Goal: Information Seeking & Learning: Compare options

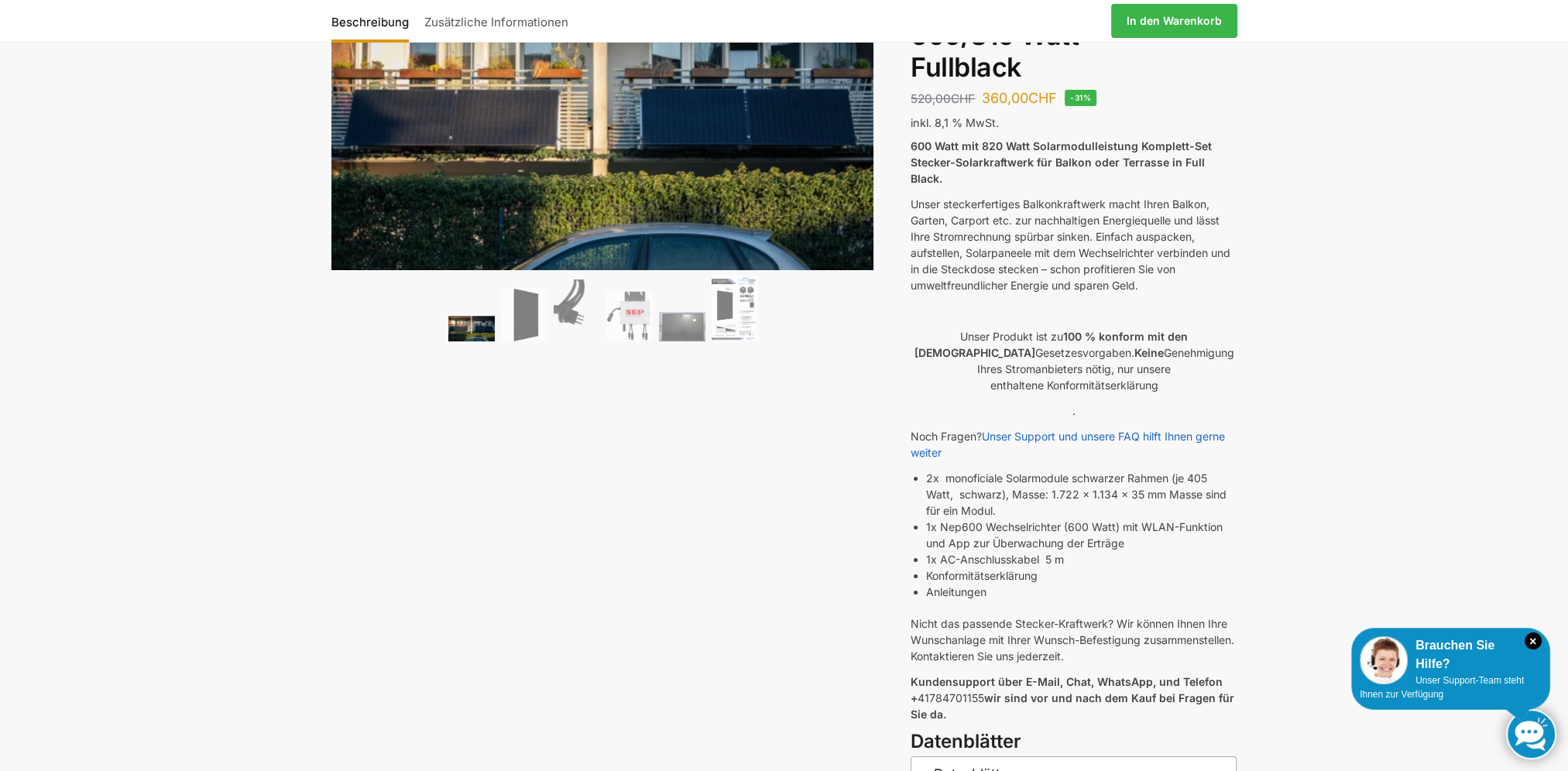
scroll to position [77, 0]
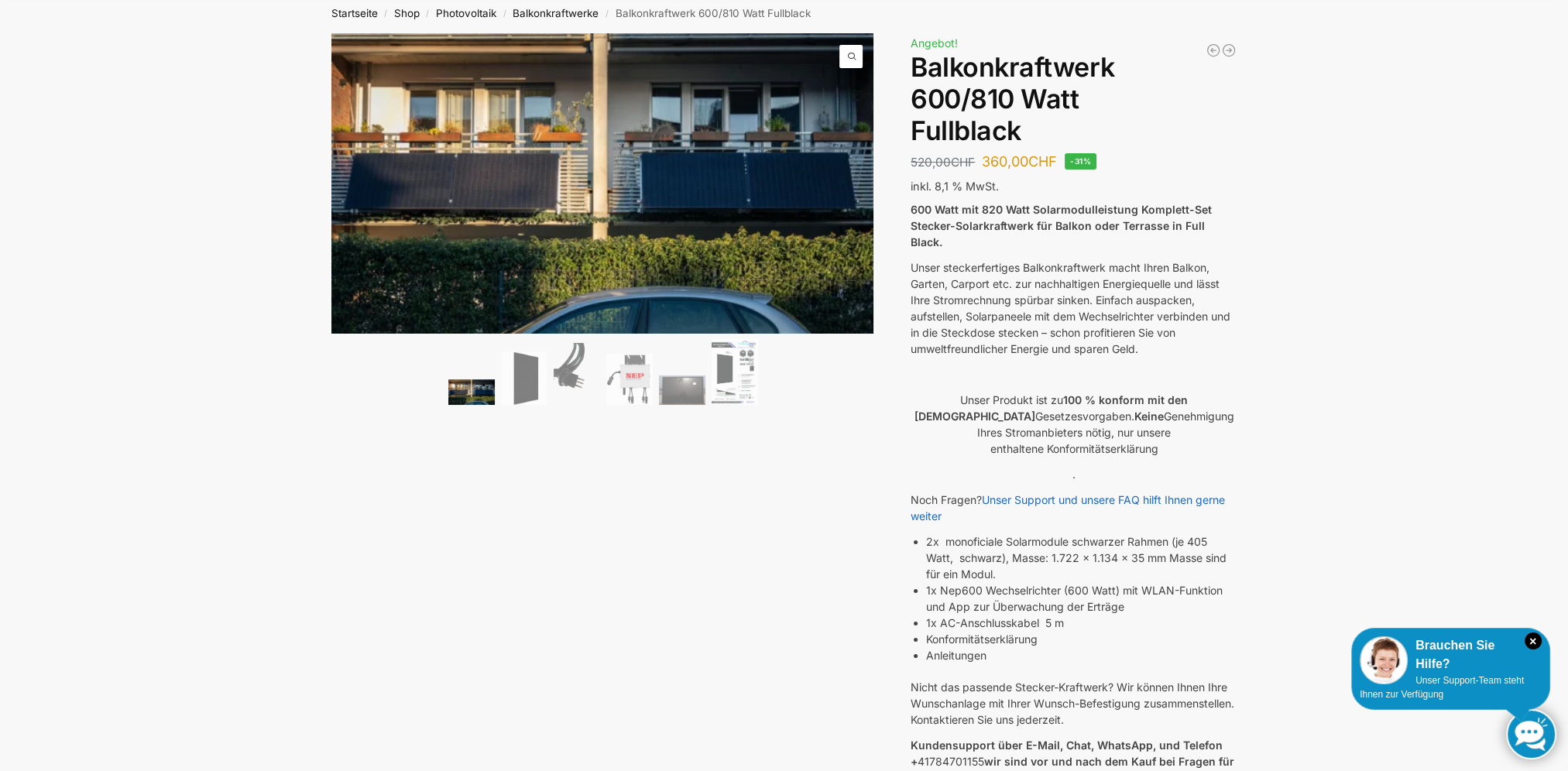
click at [468, 394] on img at bounding box center [472, 392] width 46 height 26
click at [524, 394] on img at bounding box center [525, 378] width 46 height 54
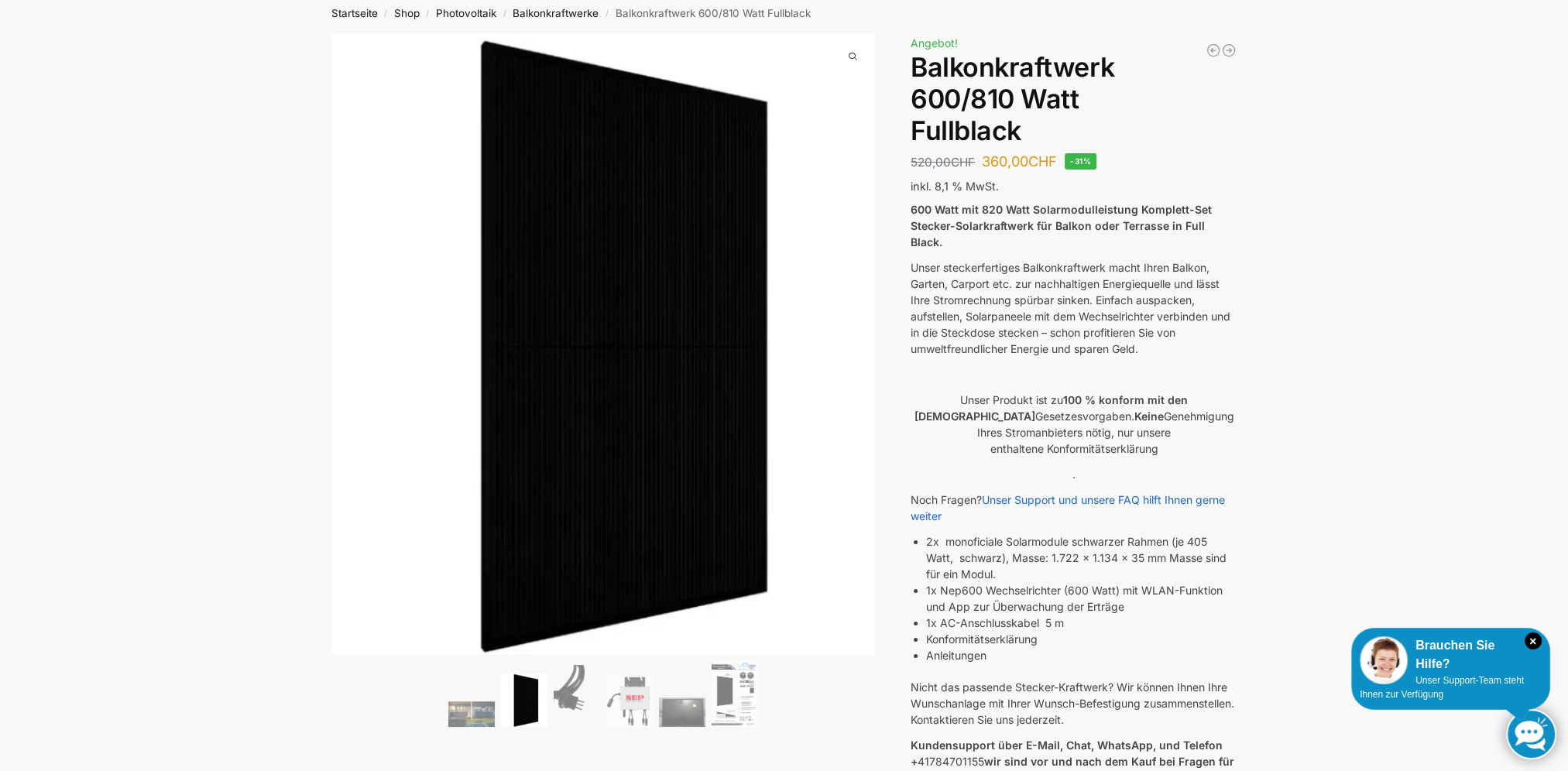
click at [573, 703] on img at bounding box center [577, 696] width 46 height 62
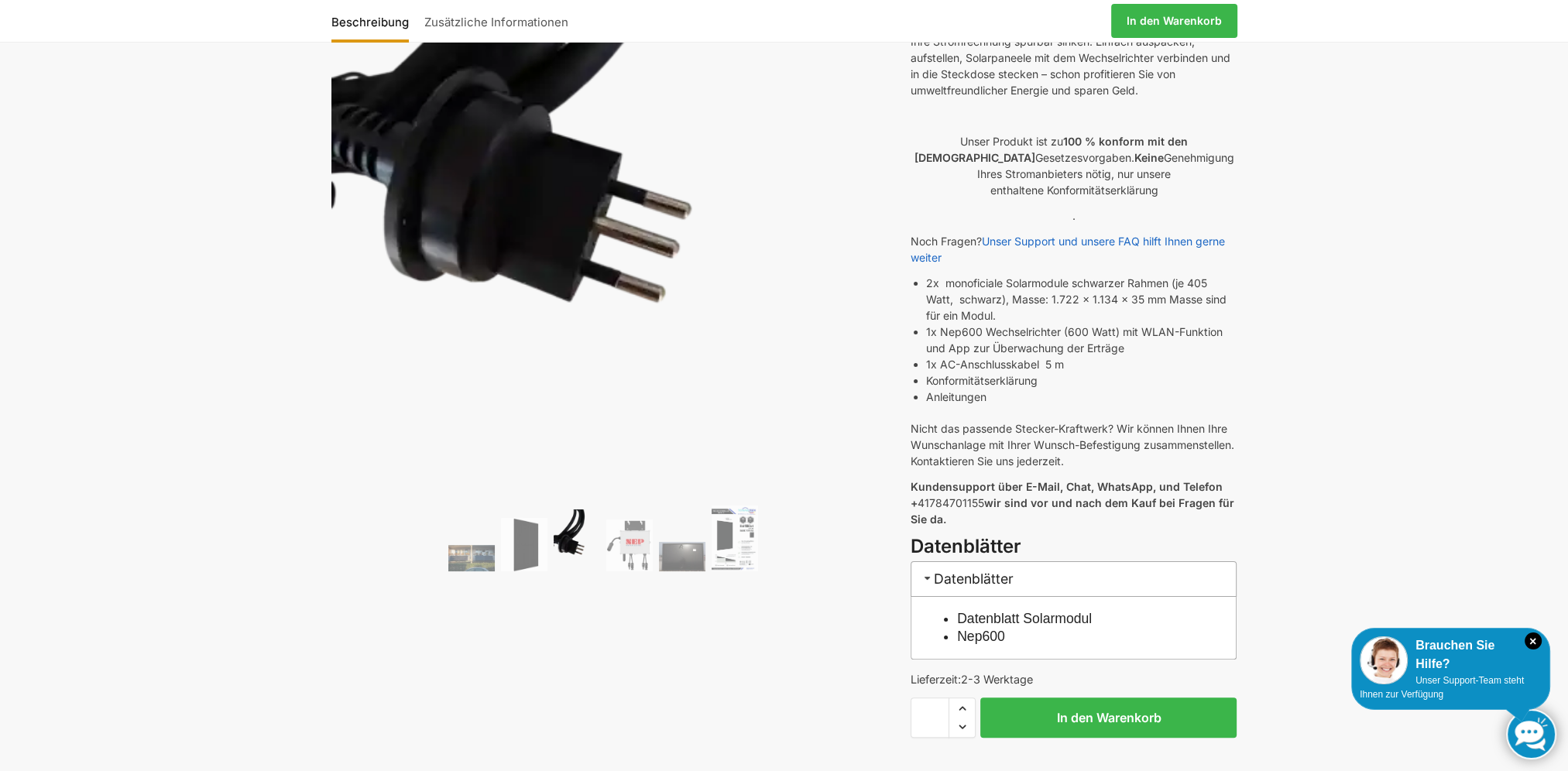
scroll to position [387, 0]
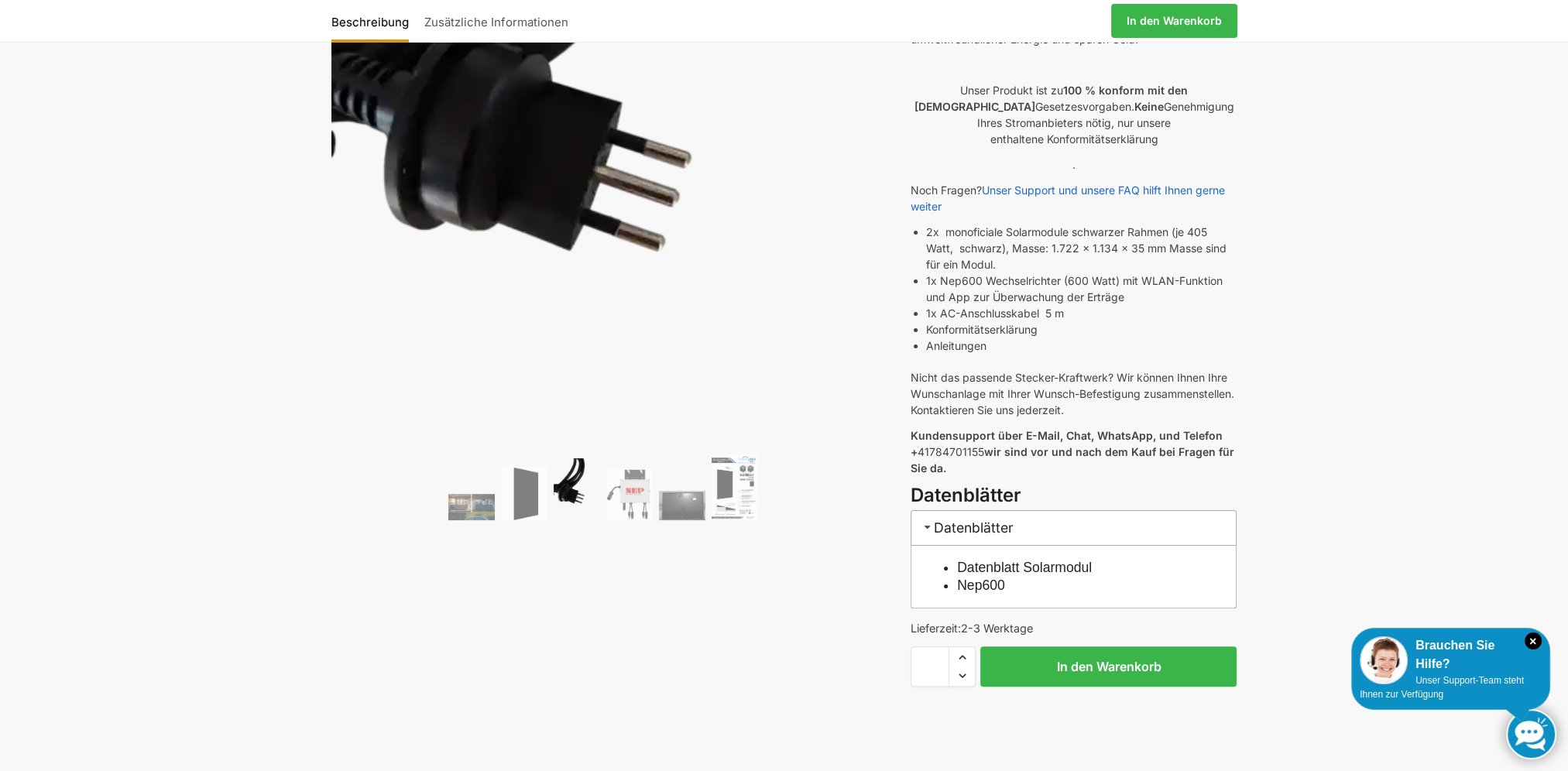
click at [631, 504] on img at bounding box center [630, 494] width 46 height 51
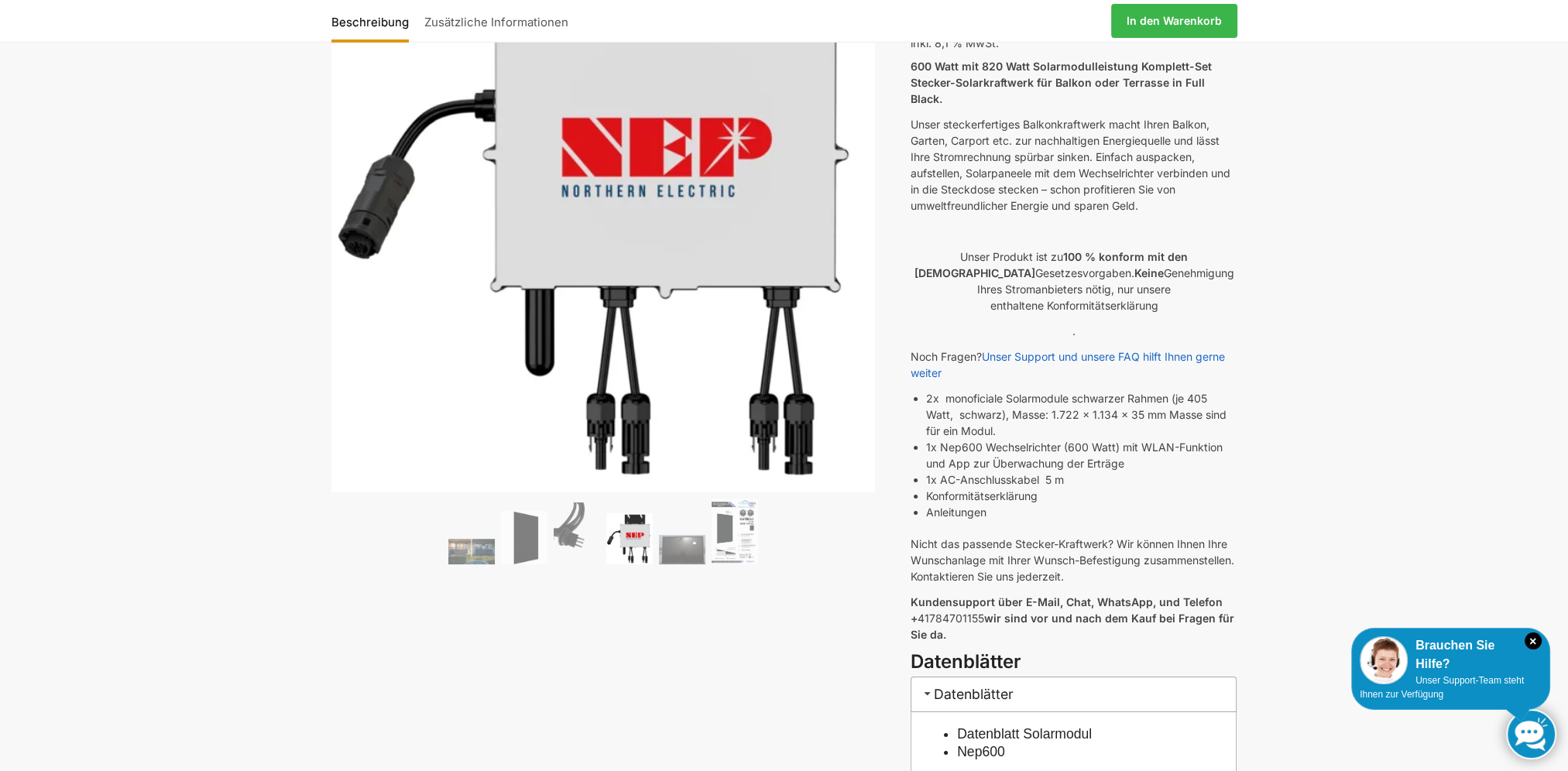
scroll to position [155, 0]
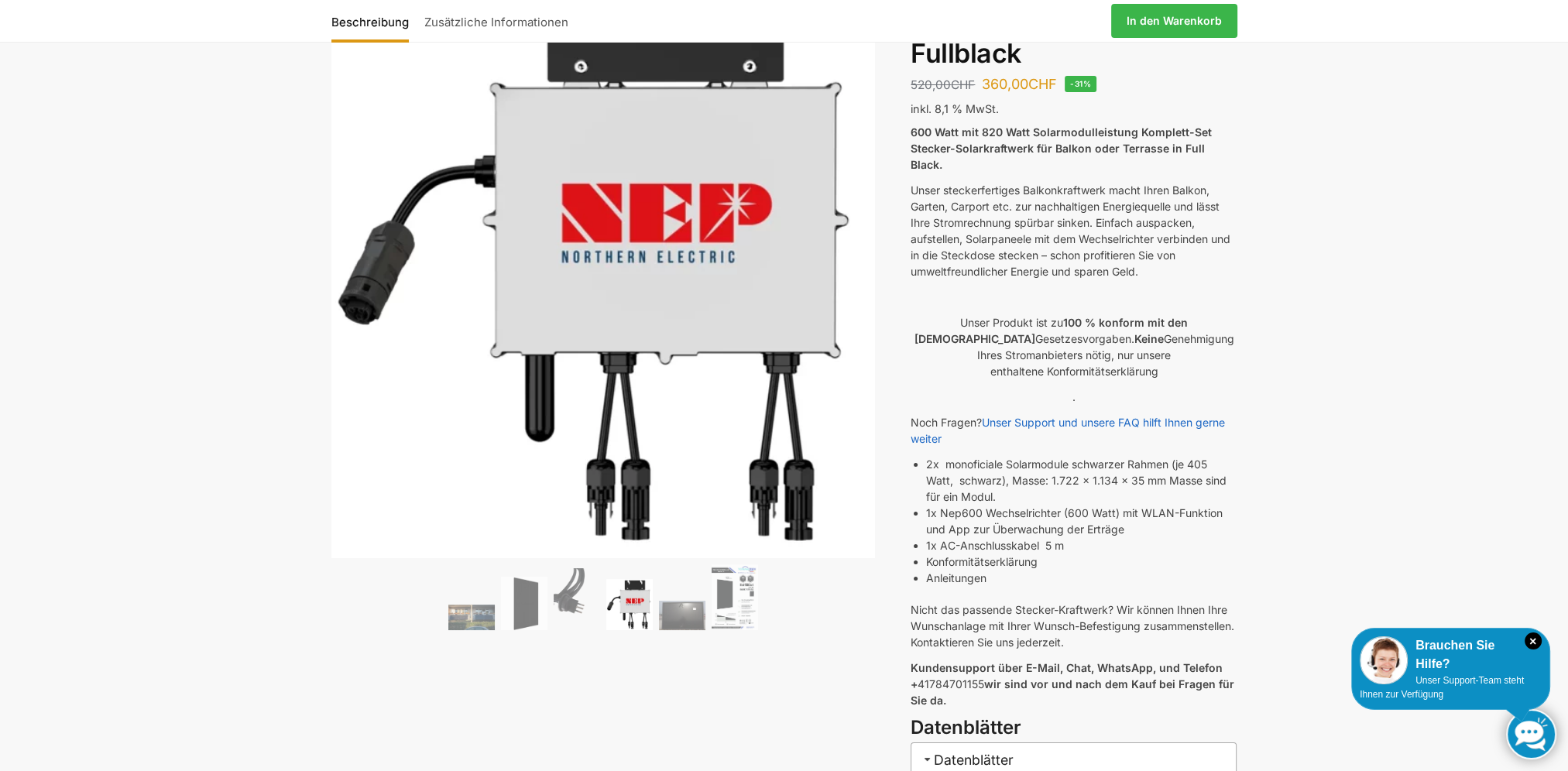
click at [682, 613] on img at bounding box center [682, 615] width 46 height 30
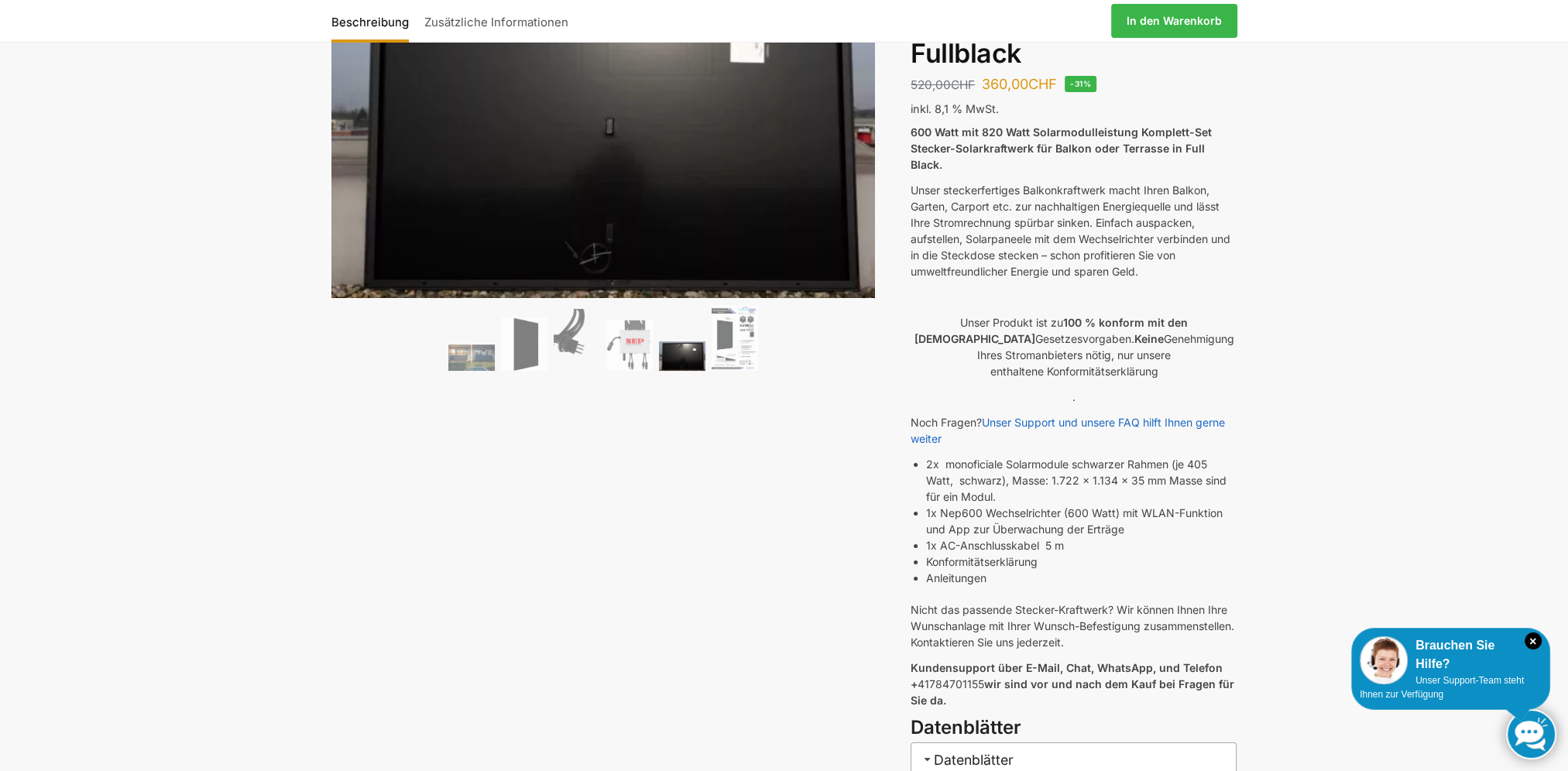
click at [734, 350] on img at bounding box center [734, 338] width 46 height 65
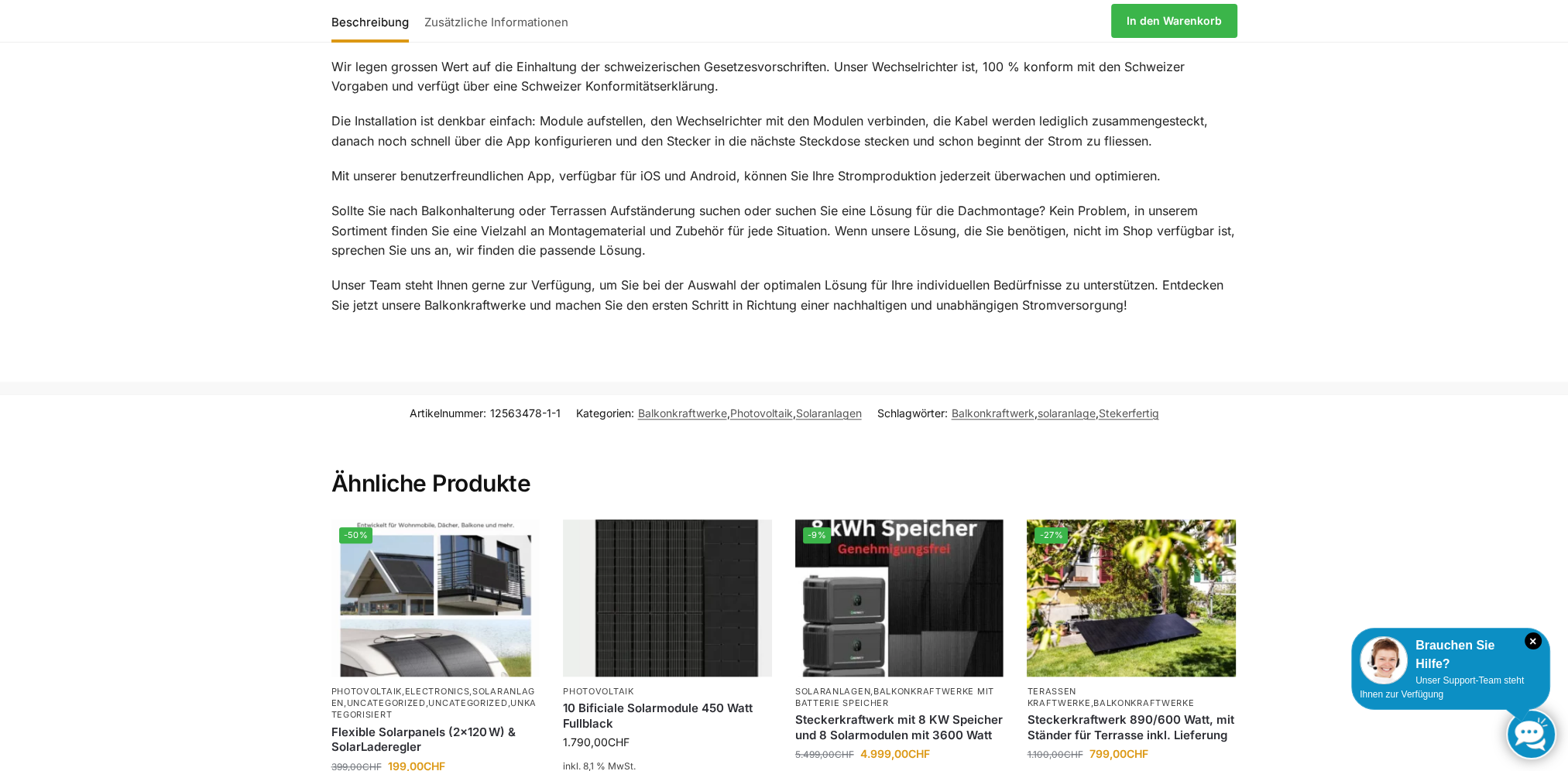
scroll to position [2169, 0]
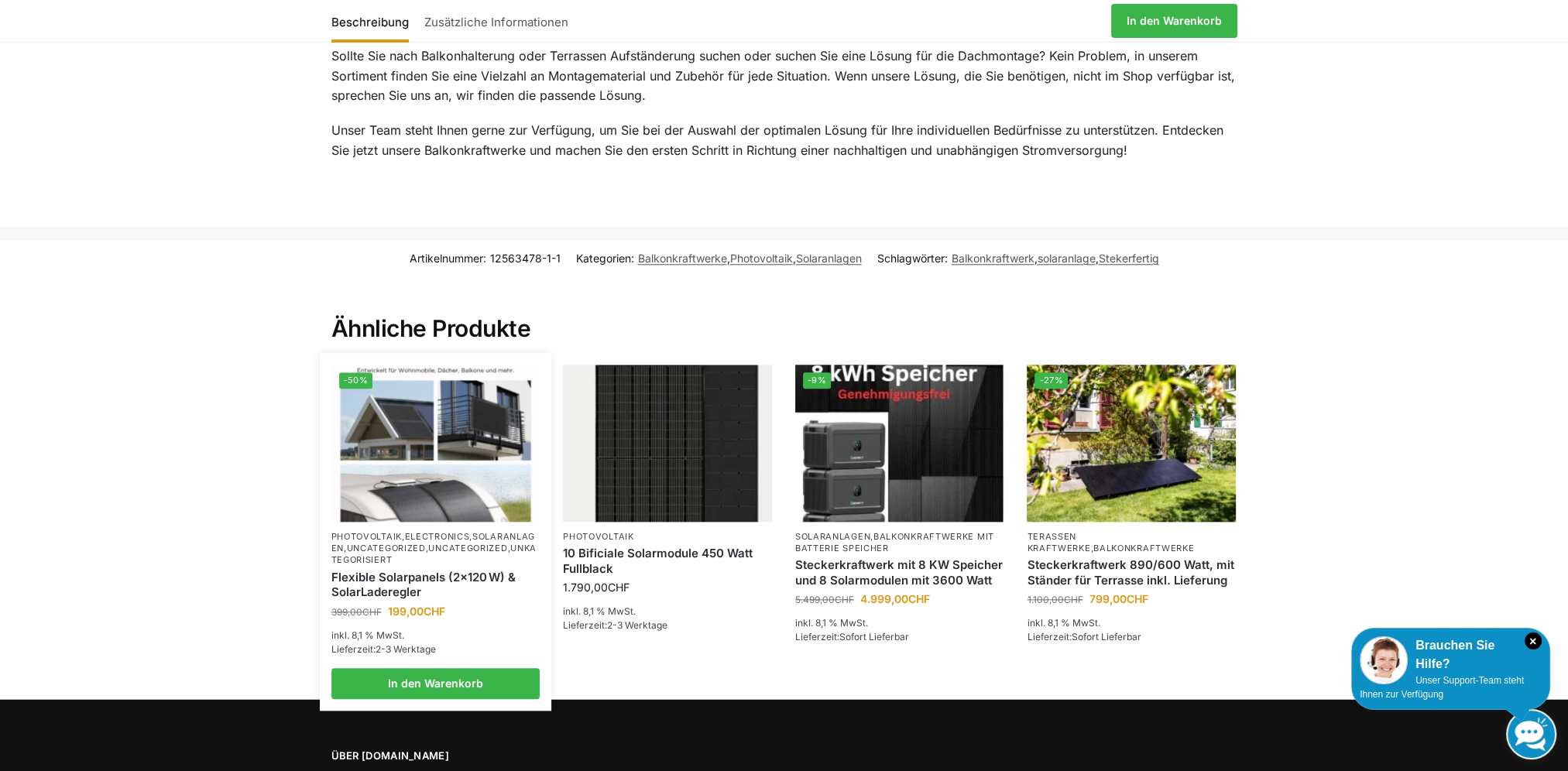
click at [398, 390] on img at bounding box center [435, 443] width 209 height 157
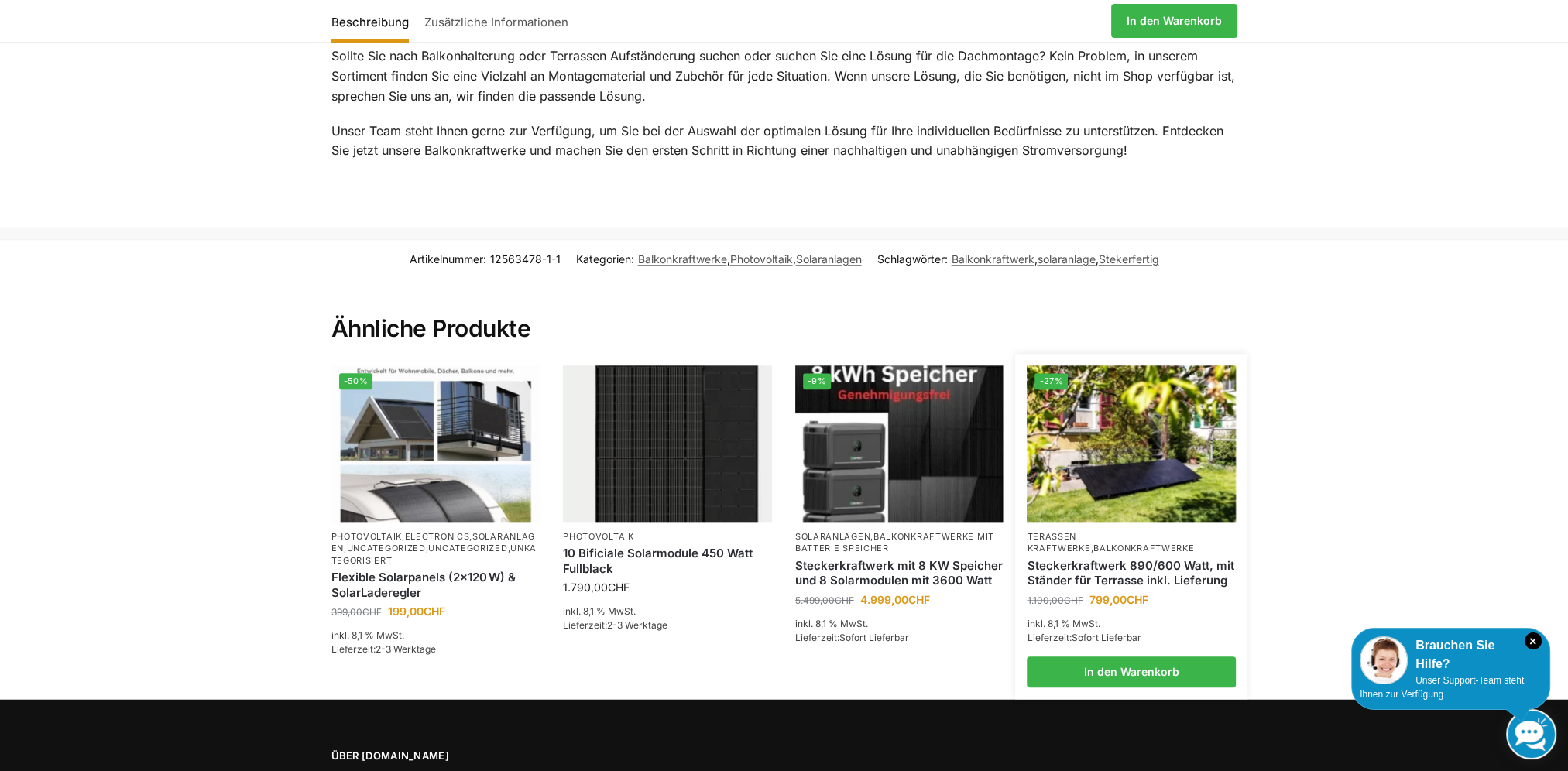
click at [1170, 448] on img at bounding box center [1131, 444] width 209 height 157
